Goal: Check status

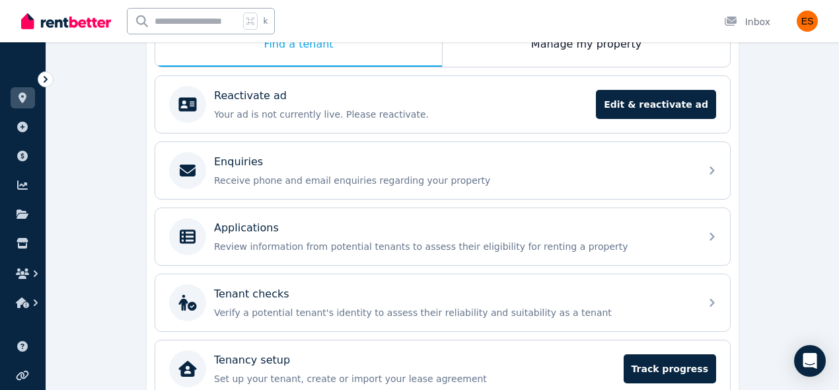
scroll to position [338, 0]
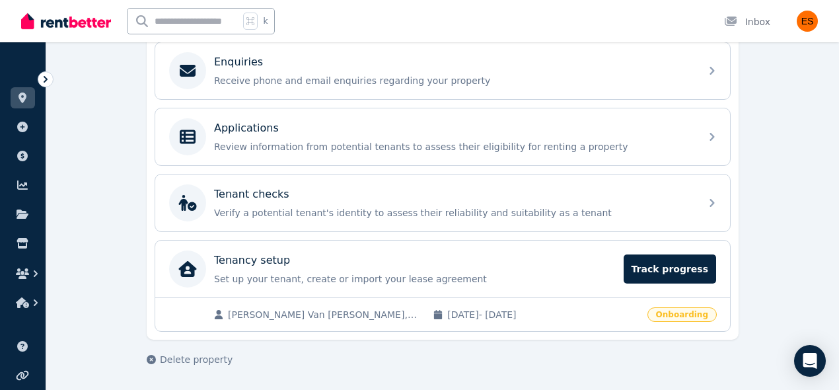
drag, startPoint x: 671, startPoint y: 308, endPoint x: 633, endPoint y: 307, distance: 37.7
click at [670, 308] on span "Onboarding" at bounding box center [681, 314] width 69 height 15
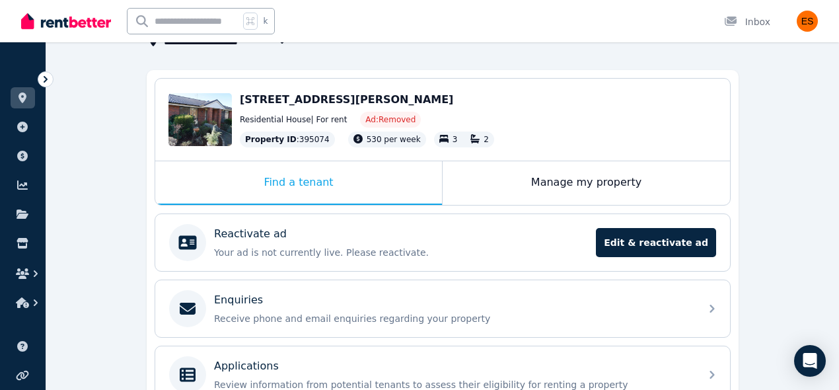
scroll to position [0, 0]
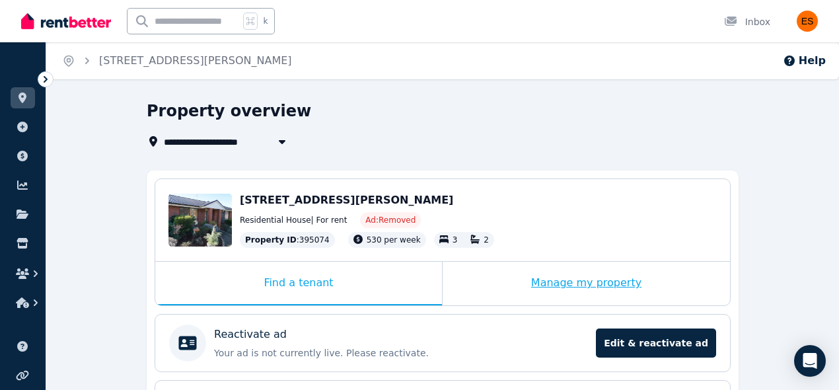
click at [604, 275] on div "Manage my property" at bounding box center [586, 284] width 287 height 44
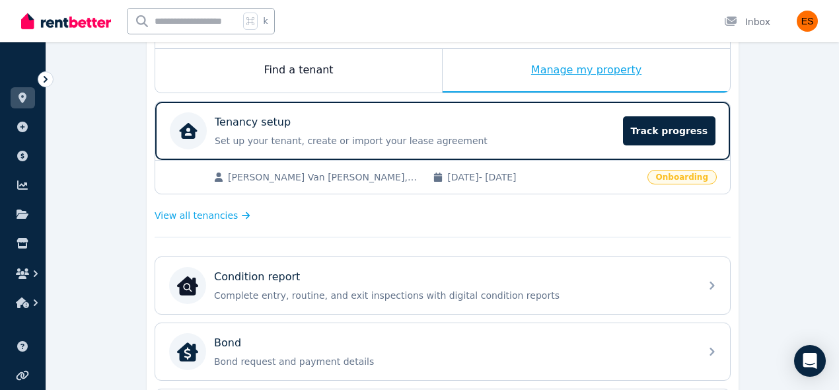
scroll to position [215, 0]
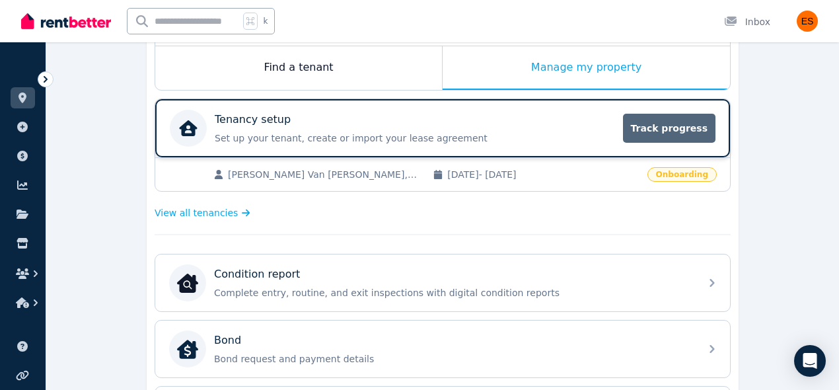
click at [680, 129] on span "Track progress" at bounding box center [669, 128] width 92 height 29
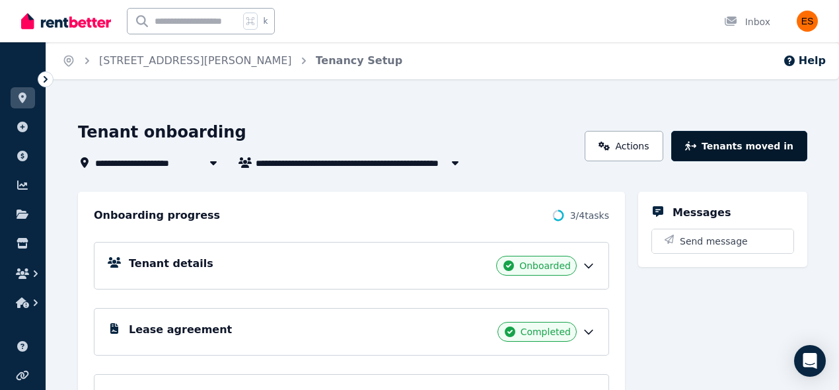
click at [735, 145] on button "Tenants moved in" at bounding box center [739, 146] width 136 height 30
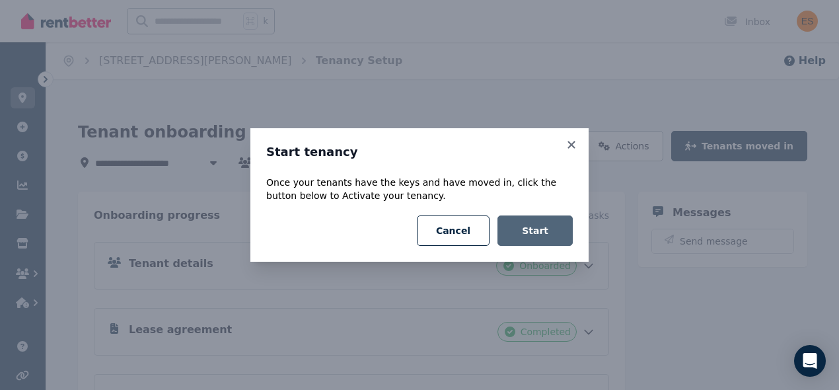
click at [548, 238] on button "Start" at bounding box center [534, 230] width 75 height 30
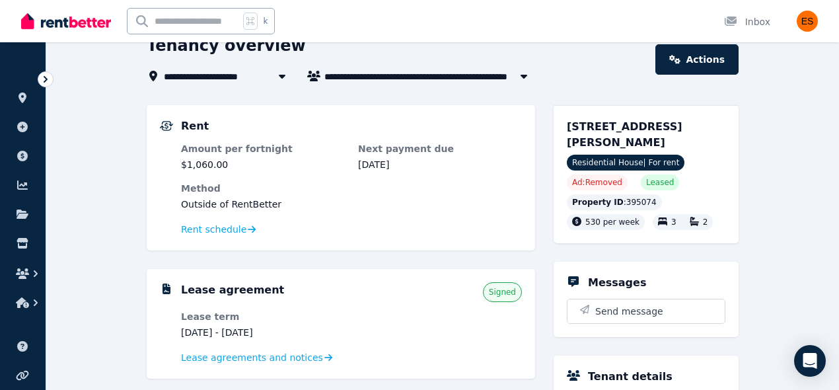
scroll to position [63, 0]
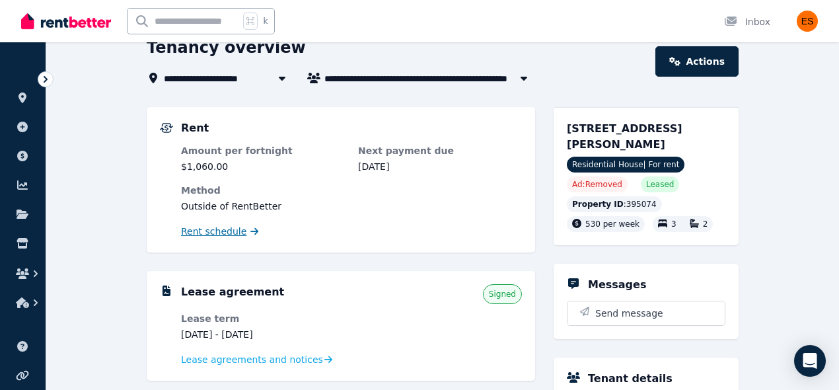
click at [234, 232] on span "Rent schedule" at bounding box center [213, 231] width 65 height 13
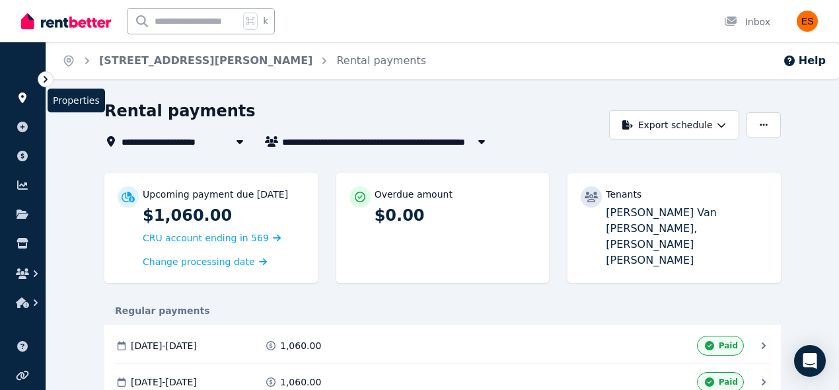
click at [18, 93] on icon at bounding box center [22, 97] width 13 height 11
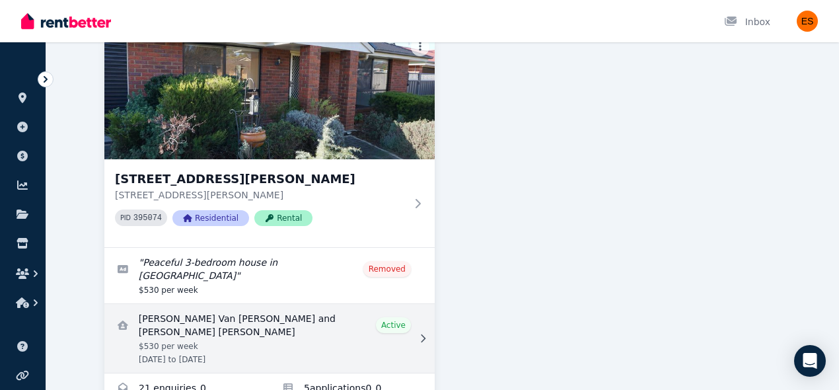
scroll to position [444, 0]
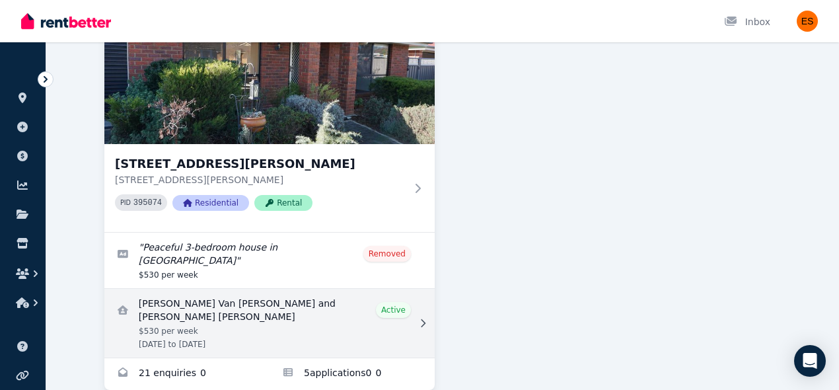
click at [338, 307] on link "View details for Vincent Van Tuyen Nguyen and Lucy Tran Chau Dung Nguyen" at bounding box center [269, 323] width 330 height 69
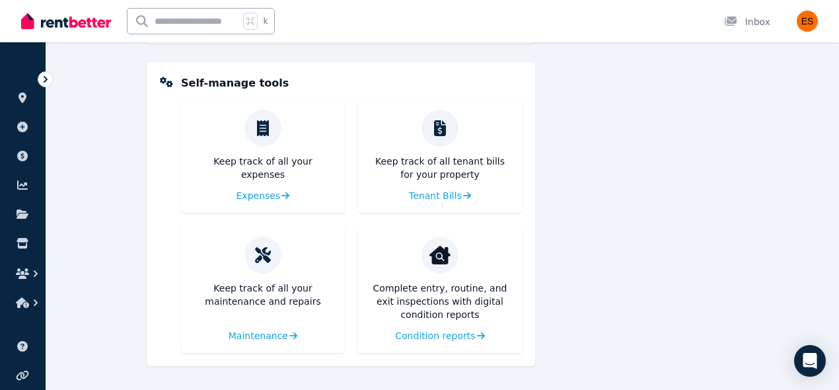
scroll to position [562, 0]
click at [450, 337] on span "Condition reports" at bounding box center [434, 336] width 80 height 13
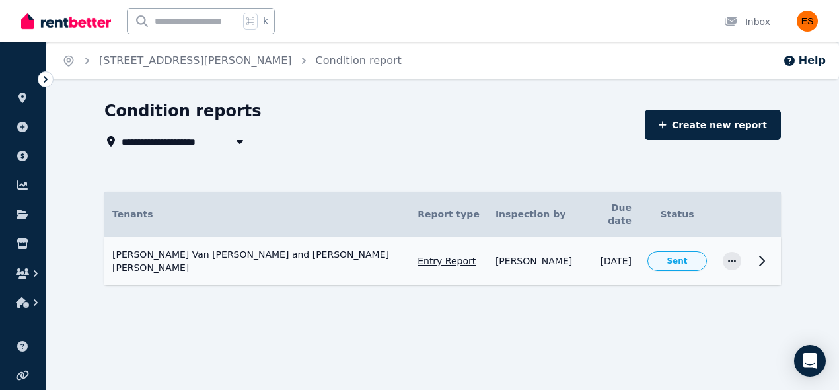
click at [763, 256] on icon at bounding box center [762, 260] width 5 height 9
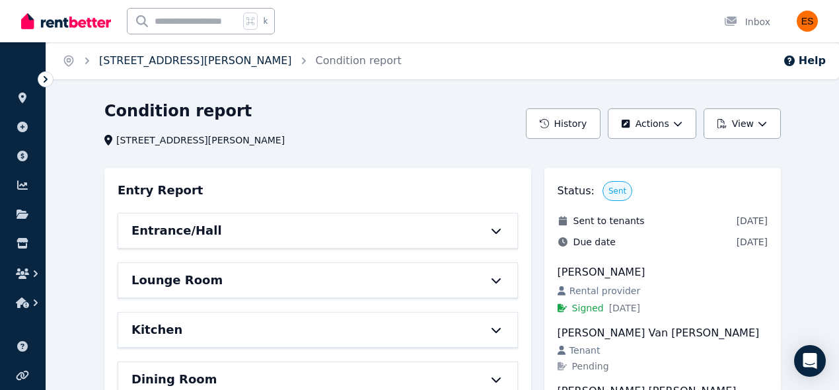
click at [183, 63] on link "[STREET_ADDRESS][PERSON_NAME]" at bounding box center [195, 60] width 193 height 13
